Goal: Transaction & Acquisition: Purchase product/service

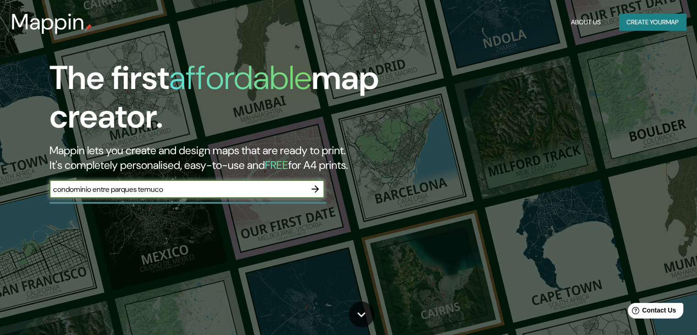
type input "condominio entre parques temuco"
click at [315, 187] on icon "button" at bounding box center [315, 188] width 11 height 11
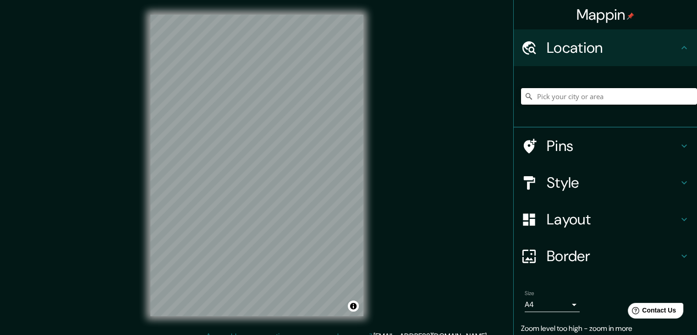
click at [598, 98] on input "Pick your city or area" at bounding box center [609, 96] width 176 height 16
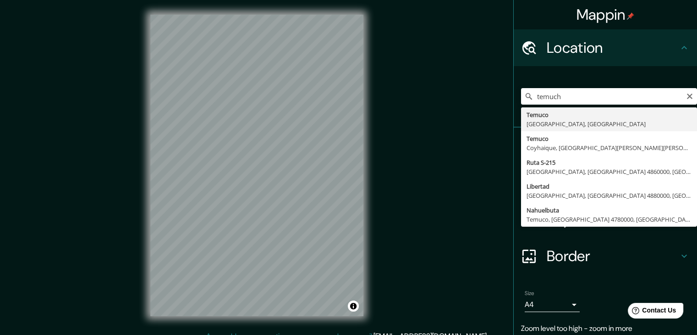
type input "[GEOGRAPHIC_DATA], [GEOGRAPHIC_DATA], [GEOGRAPHIC_DATA]"
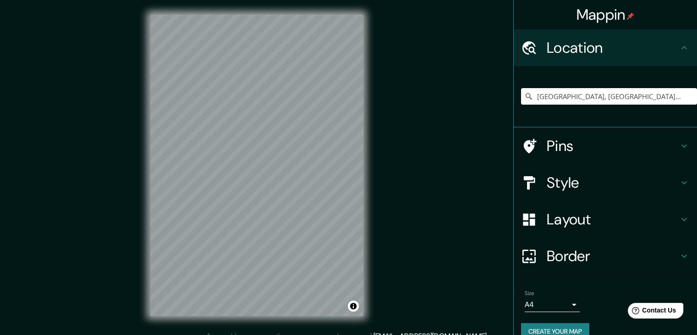
click at [384, 50] on div "Mappin Location [GEOGRAPHIC_DATA], [GEOGRAPHIC_DATA], [GEOGRAPHIC_DATA] Pins St…" at bounding box center [348, 172] width 697 height 345
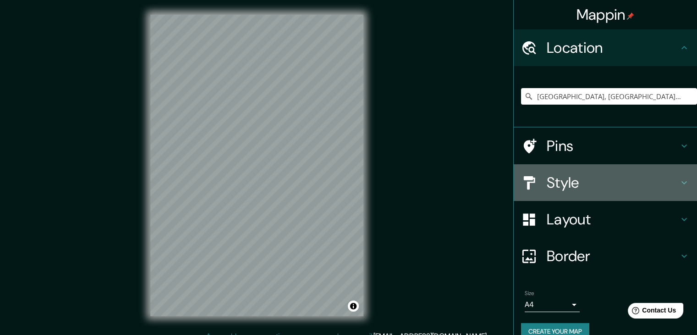
click at [589, 184] on h4 "Style" at bounding box center [613, 182] width 132 height 18
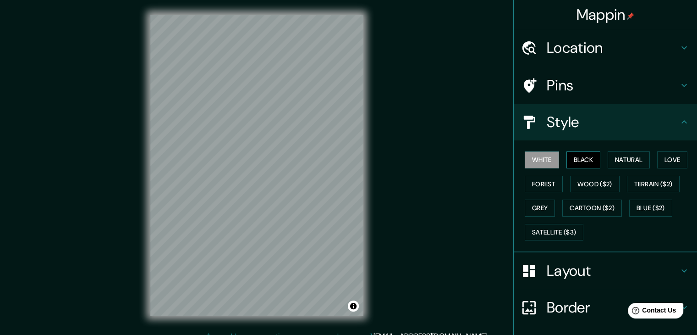
click at [570, 162] on button "Black" at bounding box center [583, 159] width 34 height 17
click at [637, 164] on button "Natural" at bounding box center [629, 159] width 42 height 17
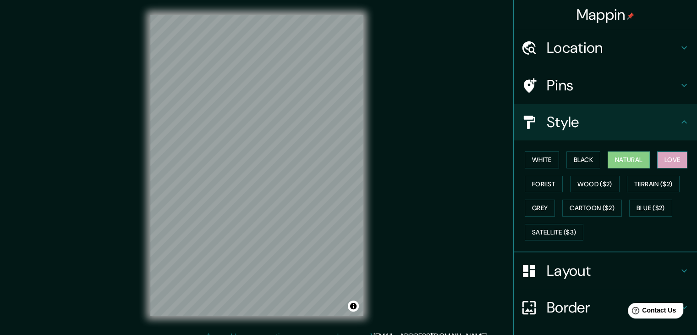
click at [661, 165] on button "Love" at bounding box center [672, 159] width 30 height 17
click at [534, 187] on button "Forest" at bounding box center [544, 184] width 38 height 17
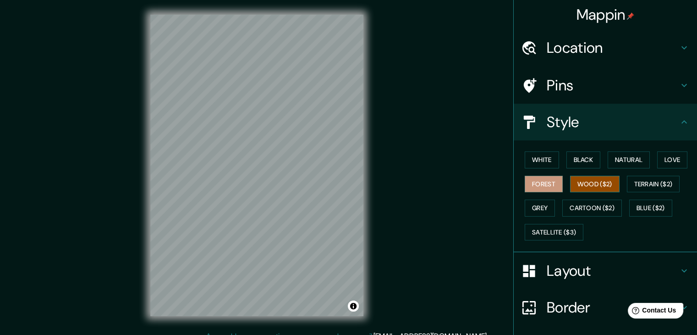
click at [587, 184] on button "Wood ($2)" at bounding box center [594, 184] width 49 height 17
click at [656, 185] on button "Terrain ($2)" at bounding box center [653, 184] width 53 height 17
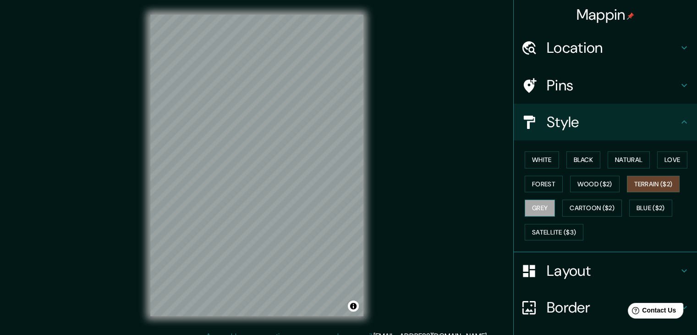
click at [534, 209] on button "Grey" at bounding box center [540, 207] width 30 height 17
click at [588, 208] on button "Cartoon ($2)" at bounding box center [592, 207] width 60 height 17
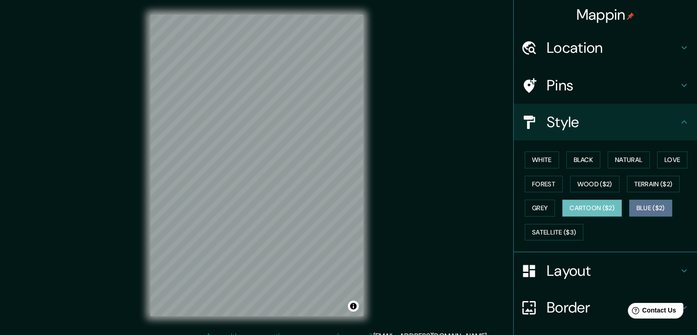
click at [640, 207] on button "Blue ($2)" at bounding box center [650, 207] width 43 height 17
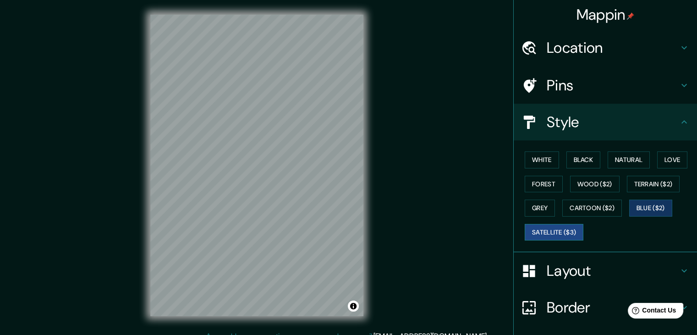
click at [565, 230] on button "Satellite ($3)" at bounding box center [554, 232] width 59 height 17
click at [631, 160] on button "Natural" at bounding box center [629, 159] width 42 height 17
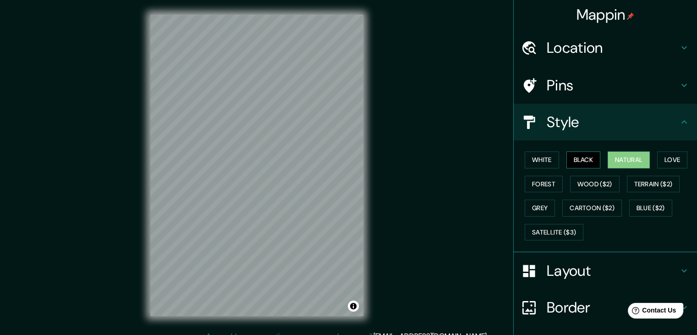
click at [575, 160] on button "Black" at bounding box center [583, 159] width 34 height 17
click at [634, 134] on div "Style" at bounding box center [605, 122] width 183 height 37
click at [679, 122] on icon at bounding box center [684, 121] width 11 height 11
click at [615, 262] on h4 "Layout" at bounding box center [613, 270] width 132 height 18
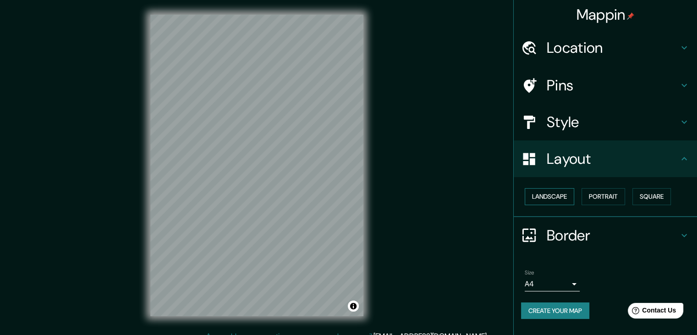
click at [554, 196] on button "Landscape" at bounding box center [549, 196] width 49 height 17
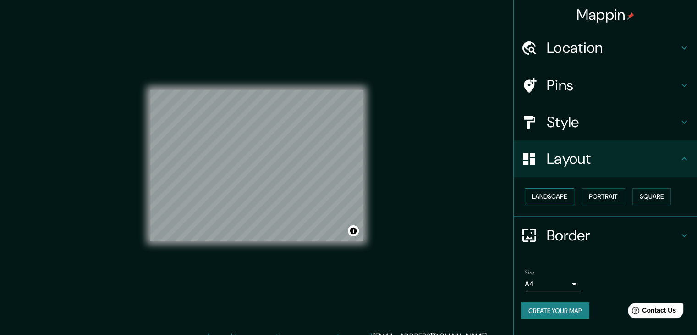
click at [554, 196] on button "Landscape" at bounding box center [549, 196] width 49 height 17
click at [613, 195] on button "Portrait" at bounding box center [604, 196] width 44 height 17
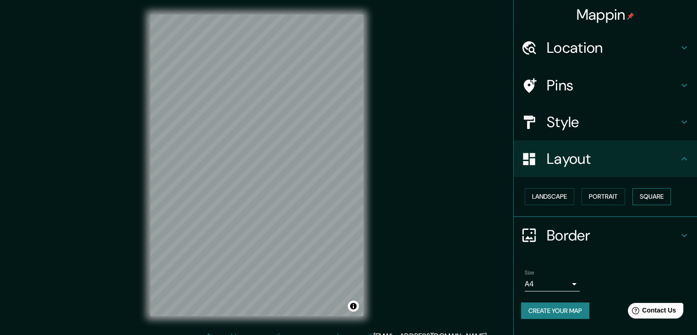
click at [660, 198] on button "Square" at bounding box center [651, 196] width 38 height 17
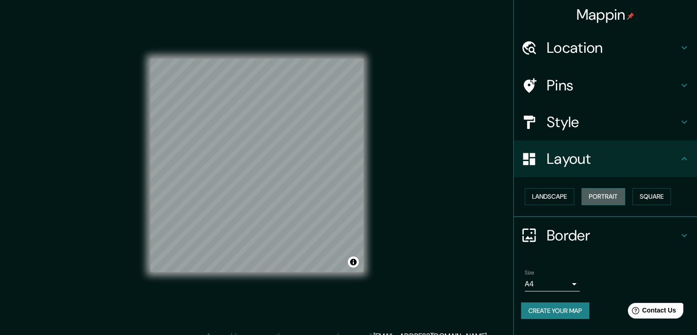
click at [606, 198] on button "Portrait" at bounding box center [604, 196] width 44 height 17
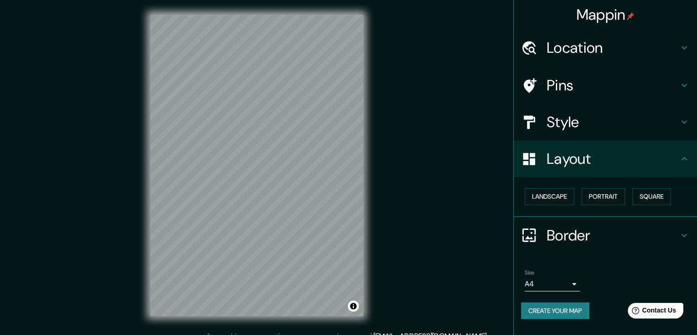
click at [607, 164] on h4 "Layout" at bounding box center [613, 158] width 132 height 18
click at [626, 231] on h4 "Border" at bounding box center [613, 235] width 132 height 18
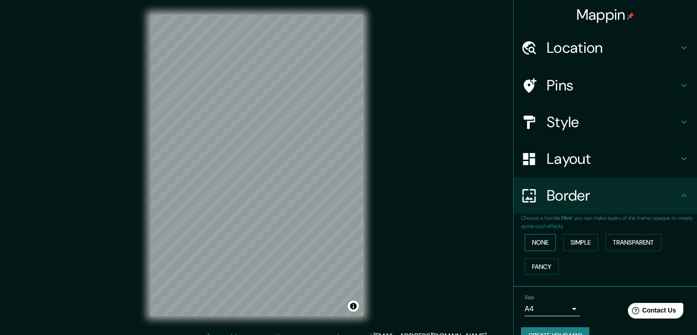
click at [532, 240] on button "None" at bounding box center [540, 242] width 31 height 17
click at [584, 245] on button "Simple" at bounding box center [580, 242] width 35 height 17
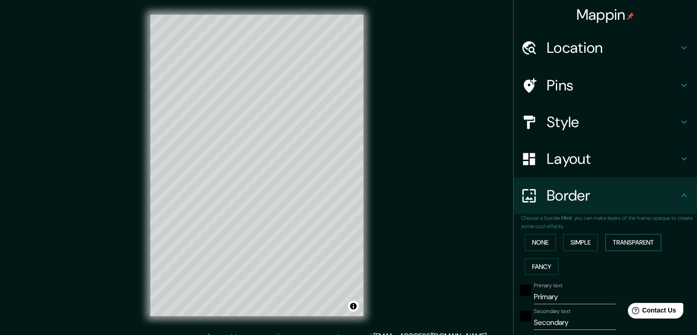
click at [628, 245] on button "Transparent" at bounding box center [633, 242] width 56 height 17
click at [538, 269] on button "Fancy" at bounding box center [542, 266] width 34 height 17
click at [530, 246] on button "None" at bounding box center [540, 242] width 31 height 17
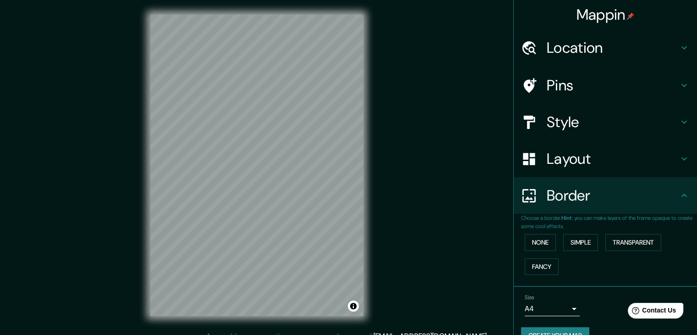
click at [576, 203] on h4 "Border" at bounding box center [613, 195] width 132 height 18
click at [574, 47] on h4 "Location" at bounding box center [613, 47] width 132 height 18
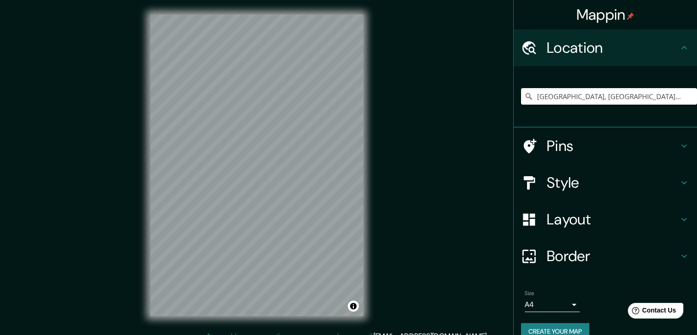
click at [574, 48] on h4 "Location" at bounding box center [613, 47] width 132 height 18
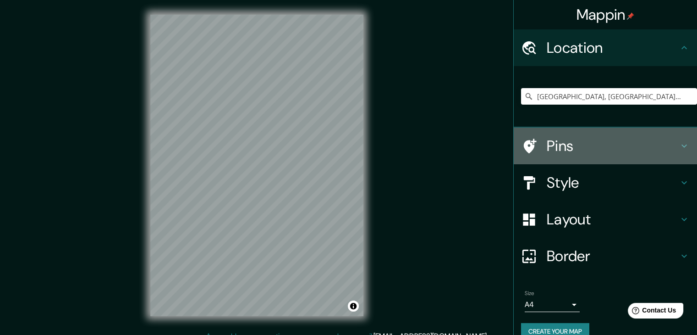
click at [594, 134] on div "Pins" at bounding box center [605, 145] width 183 height 37
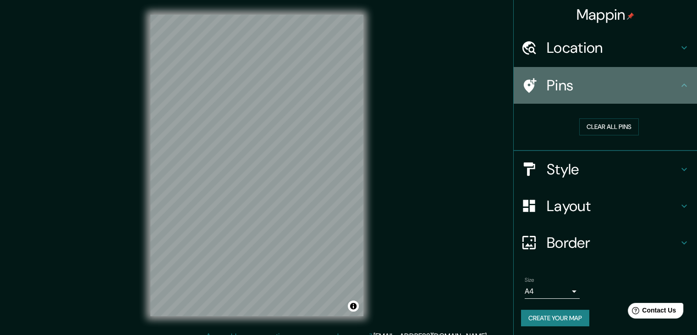
click at [605, 82] on h4 "Pins" at bounding box center [613, 85] width 132 height 18
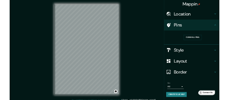
scroll to position [2, 0]
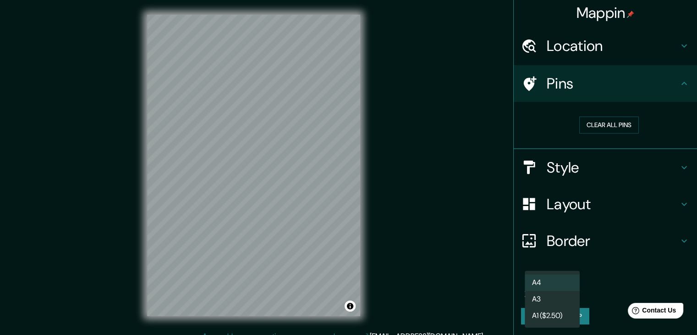
click at [560, 286] on body "Mappin Location [GEOGRAPHIC_DATA], [GEOGRAPHIC_DATA], [GEOGRAPHIC_DATA] Pins Cl…" at bounding box center [348, 167] width 697 height 335
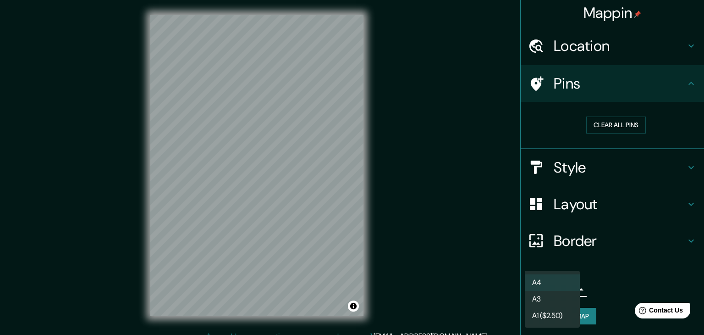
click at [595, 284] on div at bounding box center [352, 167] width 704 height 335
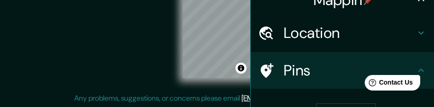
scroll to position [12, 0]
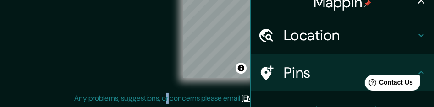
click at [193, 74] on html "Mappin Location [GEOGRAPHIC_DATA], [GEOGRAPHIC_DATA], [GEOGRAPHIC_DATA] Pins Cl…" at bounding box center [217, 20] width 434 height 107
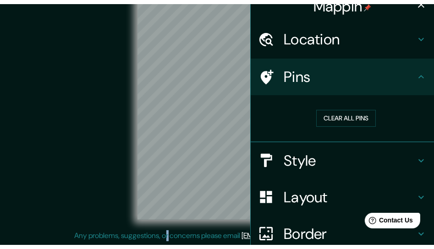
scroll to position [17, 0]
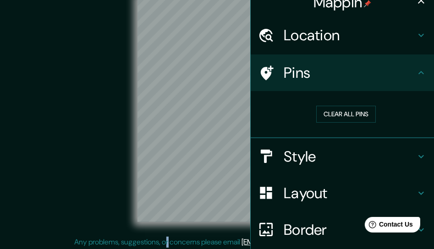
click at [318, 143] on div "Style" at bounding box center [342, 156] width 183 height 37
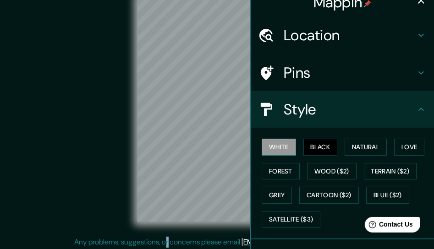
click at [270, 144] on button "White" at bounding box center [279, 147] width 34 height 17
click at [318, 148] on button "Black" at bounding box center [320, 147] width 34 height 17
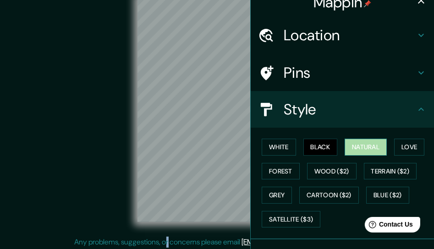
click at [371, 144] on button "Natural" at bounding box center [366, 147] width 42 height 17
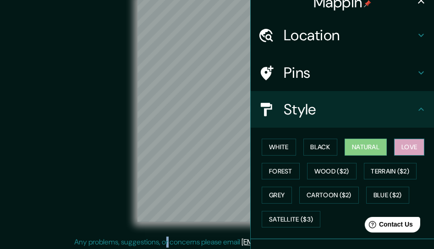
click at [405, 143] on button "Love" at bounding box center [409, 147] width 30 height 17
click at [360, 142] on button "Natural" at bounding box center [366, 147] width 42 height 17
click at [308, 148] on button "Black" at bounding box center [320, 147] width 34 height 17
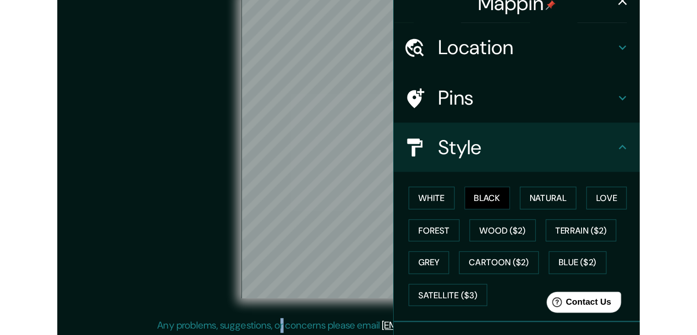
scroll to position [11, 0]
